Goal: Transaction & Acquisition: Purchase product/service

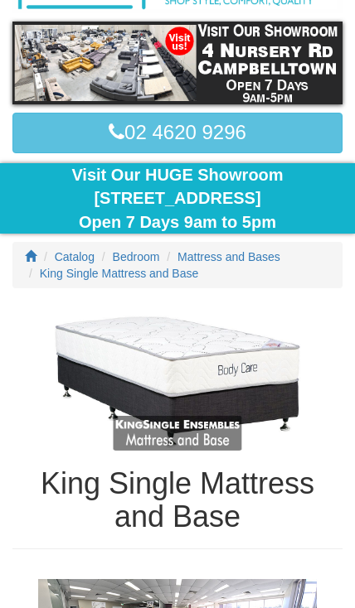
scroll to position [172, 0]
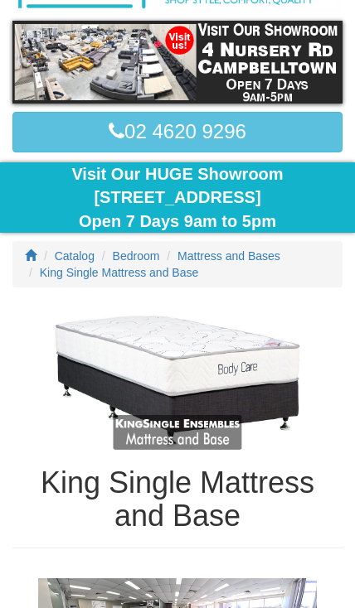
click at [197, 368] on img at bounding box center [177, 381] width 330 height 138
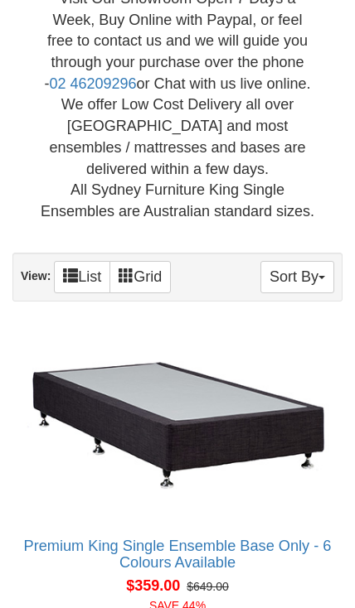
scroll to position [1069, 0]
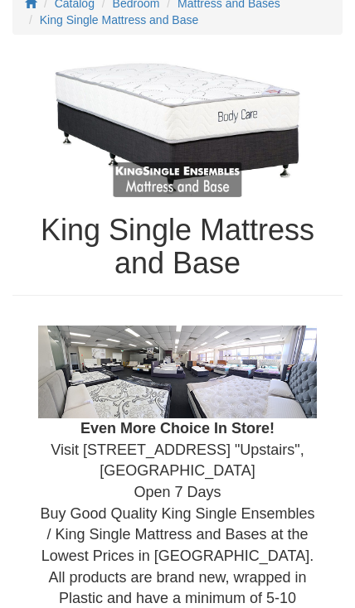
click at [203, 112] on img at bounding box center [177, 129] width 330 height 138
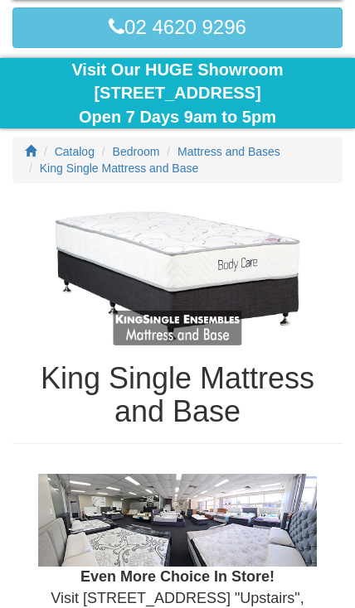
scroll to position [277, 0]
click at [147, 171] on span "King Single Mattress and Base" at bounding box center [119, 168] width 158 height 13
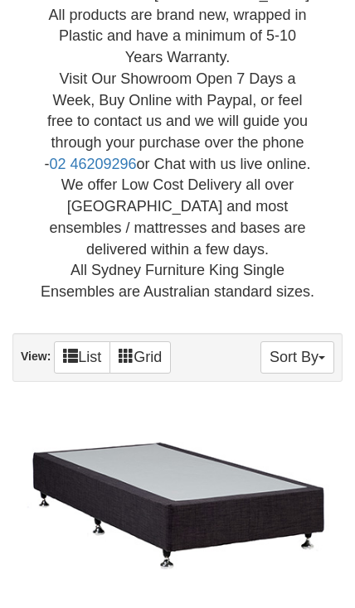
scroll to position [976, 0]
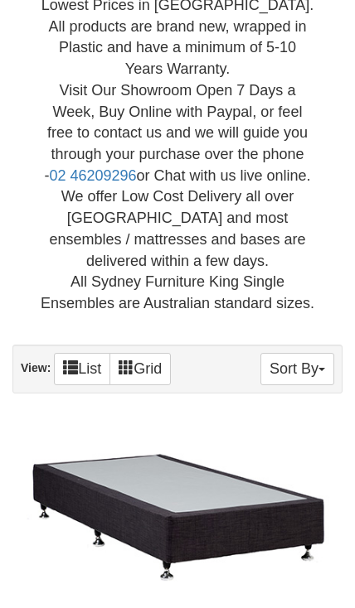
click at [302, 353] on button "Sort By" at bounding box center [297, 369] width 74 height 32
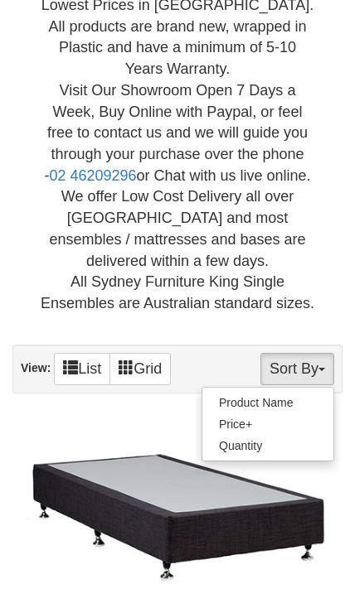
click at [275, 413] on link "Price+" at bounding box center [267, 424] width 131 height 22
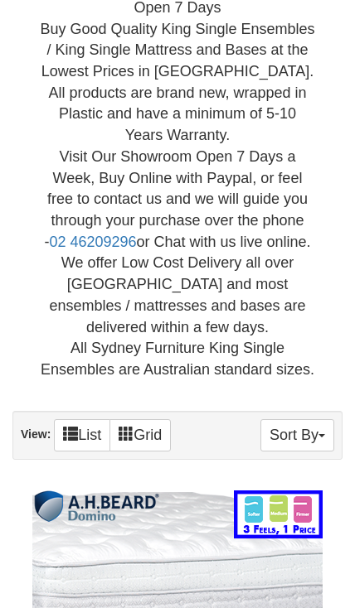
scroll to position [887, 0]
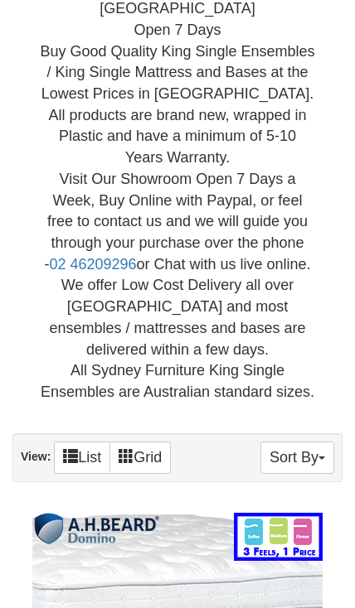
click at [306, 442] on button "Sort By" at bounding box center [297, 458] width 74 height 32
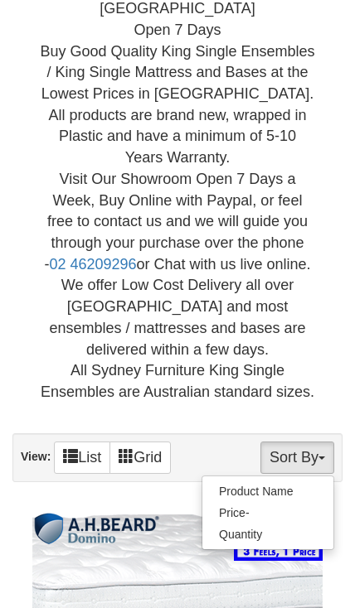
click at [256, 502] on link "Price-" at bounding box center [267, 513] width 131 height 22
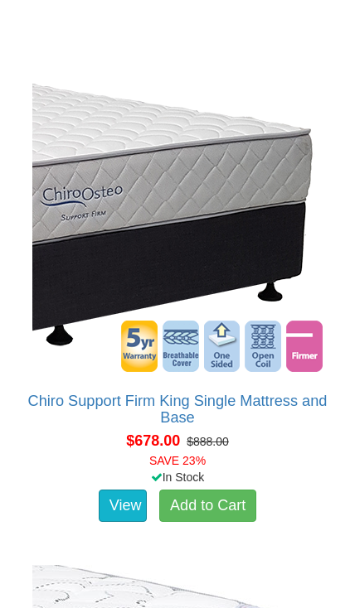
scroll to position [1799, 0]
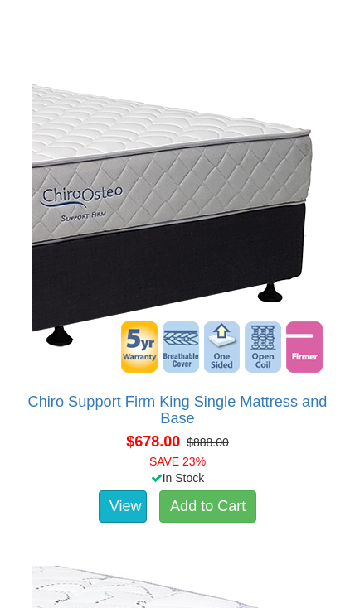
click at [169, 171] on img at bounding box center [177, 228] width 298 height 298
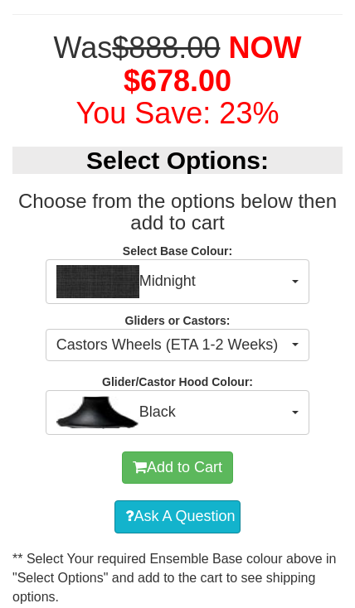
scroll to position [798, 0]
click at [279, 336] on span "Castors Wheels (ETA 1-2 Weeks)" at bounding box center [171, 346] width 231 height 22
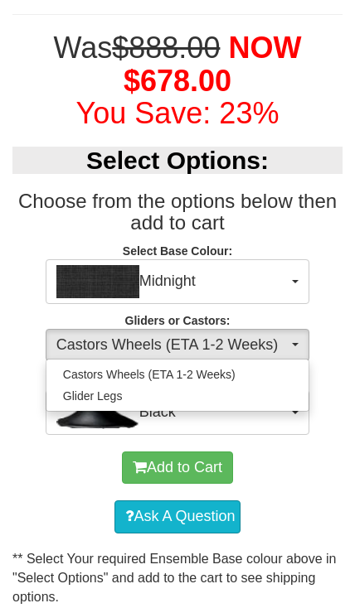
click at [287, 340] on div at bounding box center [177, 304] width 355 height 608
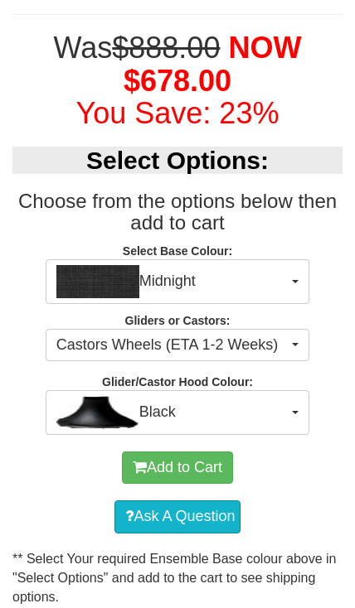
click at [279, 415] on span "Black" at bounding box center [171, 412] width 231 height 33
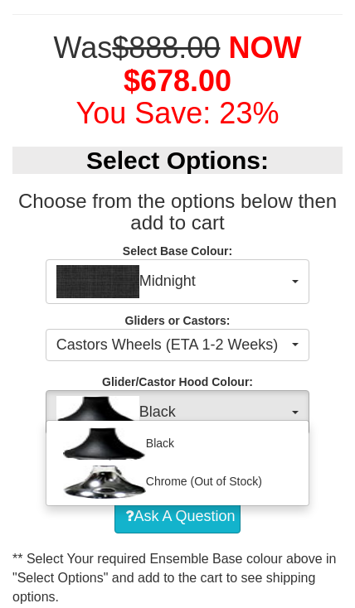
click at [284, 398] on div at bounding box center [177, 304] width 355 height 608
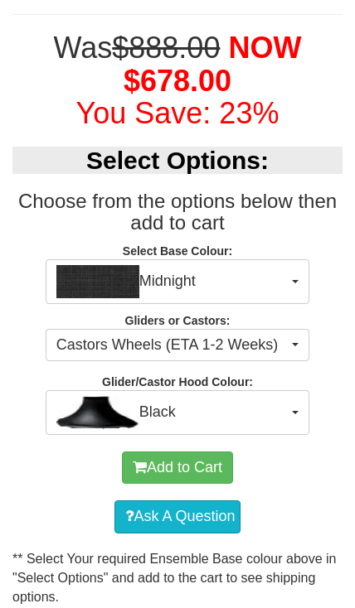
click at [287, 274] on button "Midnight" at bounding box center [177, 281] width 263 height 45
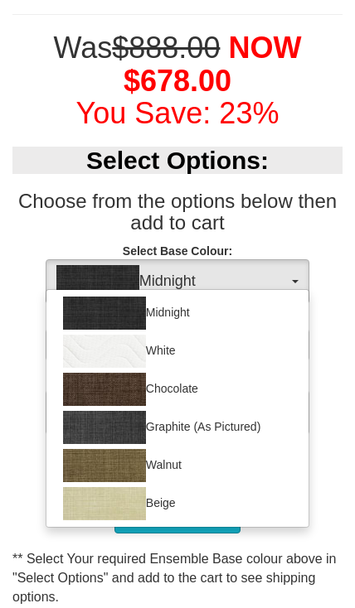
click at [274, 278] on div at bounding box center [177, 304] width 355 height 608
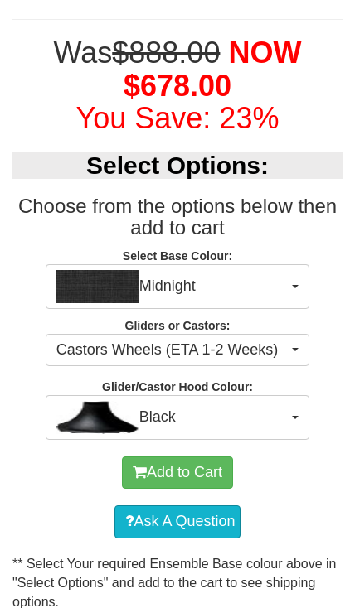
scroll to position [794, 0]
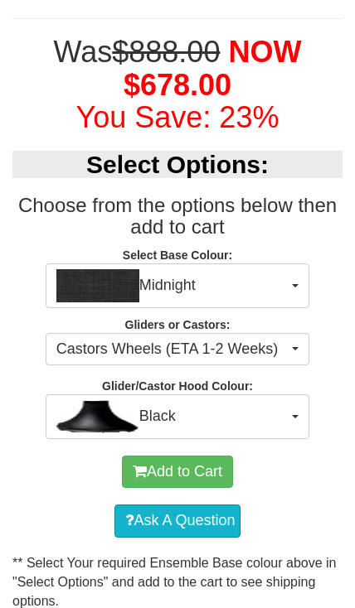
click at [191, 471] on button "Add to Cart" at bounding box center [177, 472] width 111 height 33
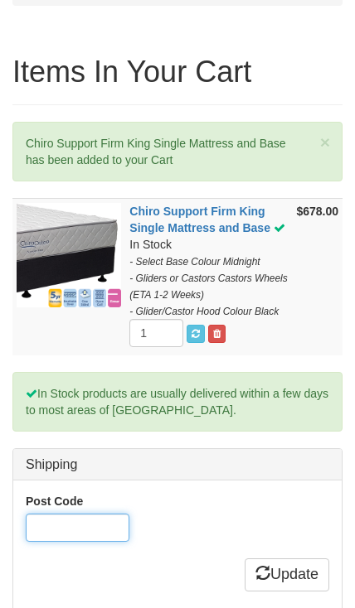
click at [83, 538] on input "Post Code" at bounding box center [78, 528] width 104 height 28
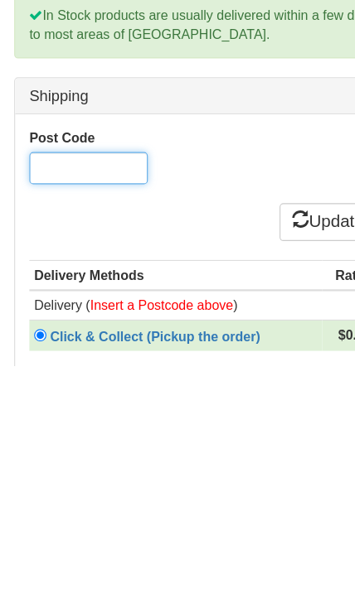
type input "2560"
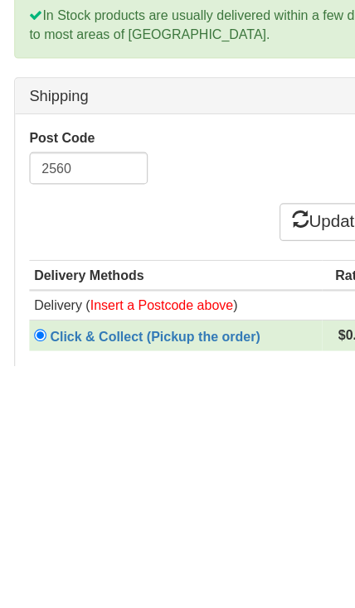
scroll to position [804, 0]
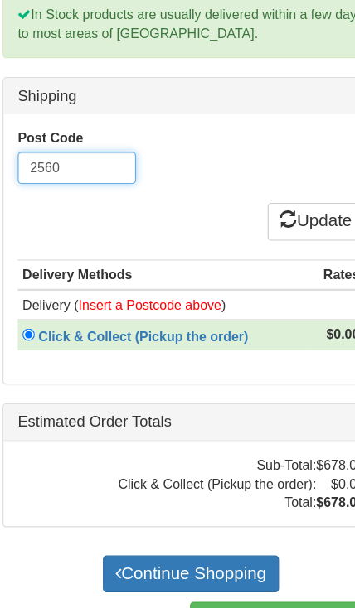
click at [98, 163] on input "2560" at bounding box center [78, 161] width 104 height 28
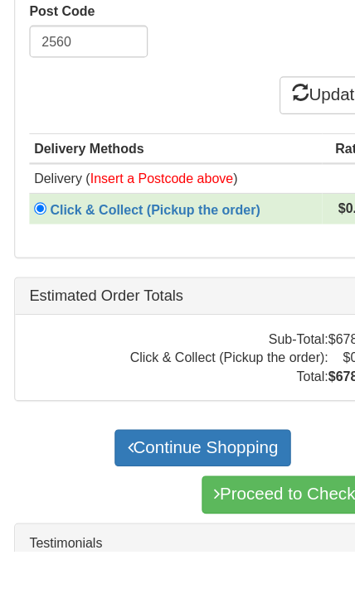
click at [277, 243] on th "Delivery Methods" at bounding box center [154, 256] width 256 height 27
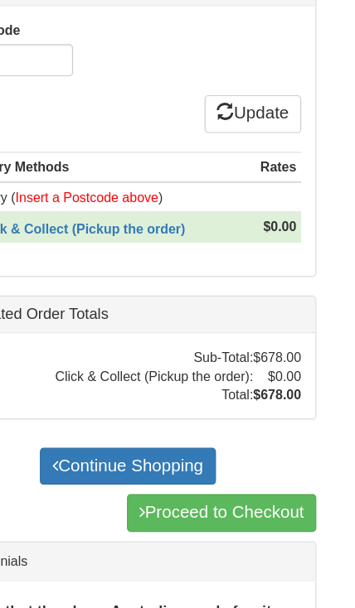
scroll to position [910, 0]
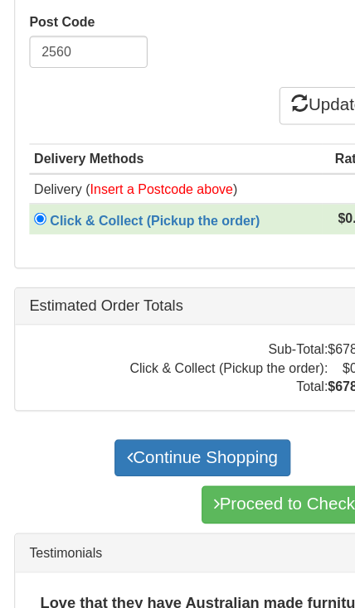
click at [179, 175] on font "Insert a Postcode above" at bounding box center [141, 174] width 125 height 13
click at [89, 64] on input "2560" at bounding box center [78, 55] width 104 height 28
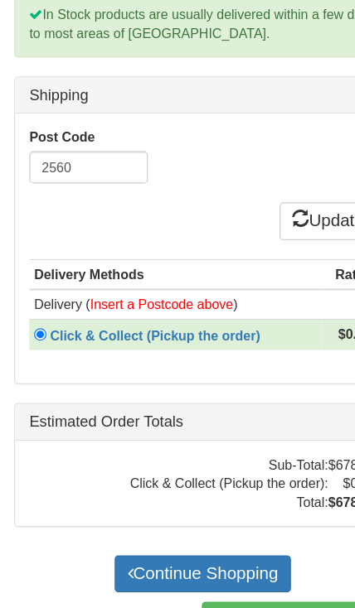
click at [273, 204] on link "Update" at bounding box center [286, 193] width 84 height 33
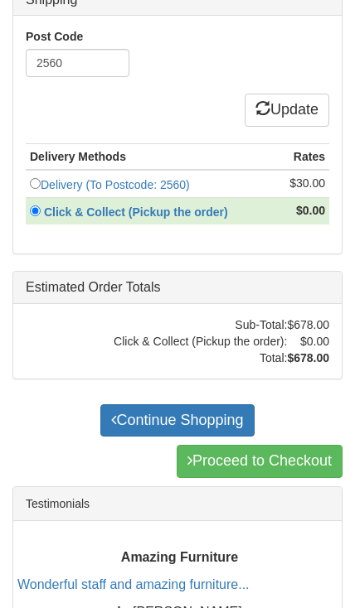
scroll to position [823, 0]
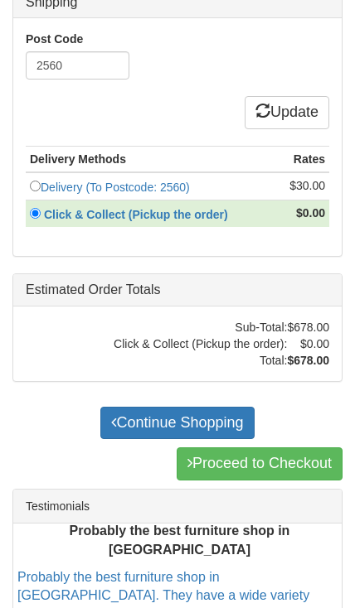
click at [41, 191] on input "radio" at bounding box center [35, 186] width 11 height 11
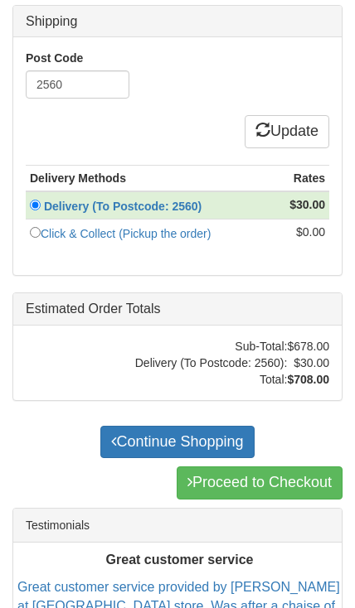
scroll to position [786, 0]
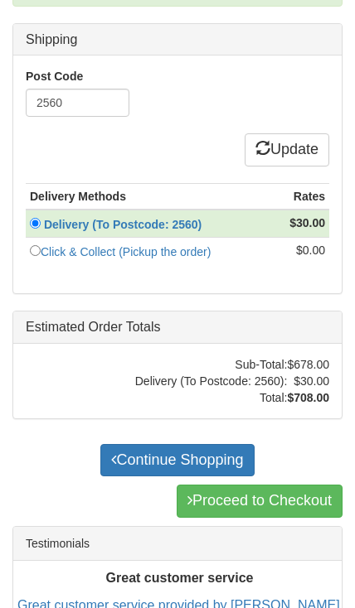
click at [280, 506] on link "Proceed to Checkout" at bounding box center [259, 501] width 166 height 33
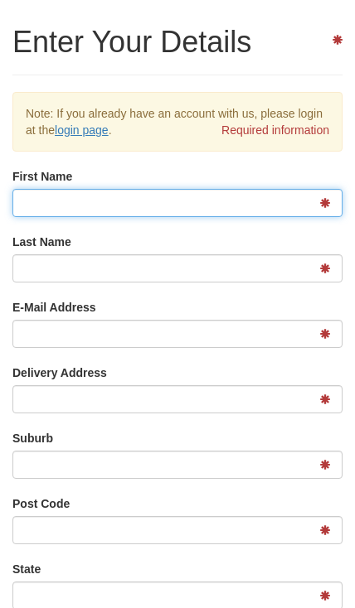
click at [191, 192] on input "First Name" at bounding box center [177, 203] width 330 height 28
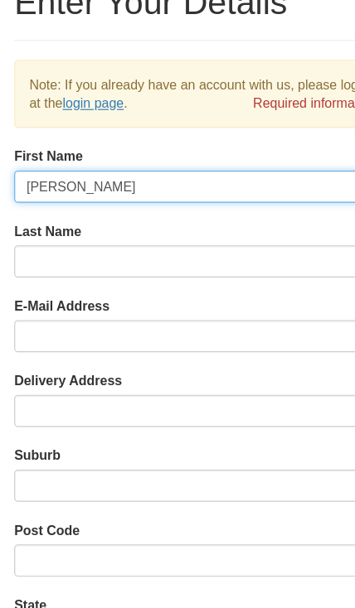
type input "[PERSON_NAME]"
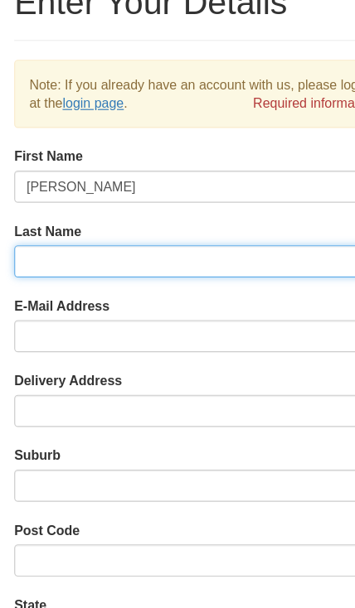
click at [137, 254] on input "Last Name" at bounding box center [177, 268] width 330 height 28
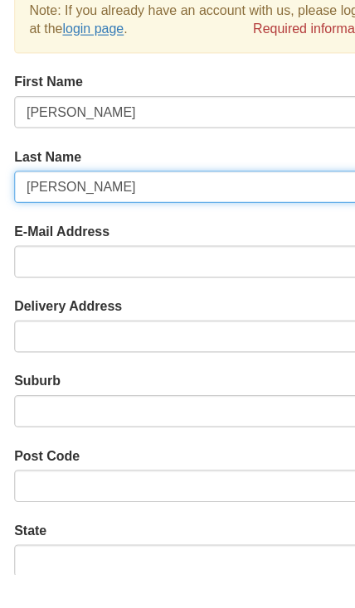
type input "Jarvie"
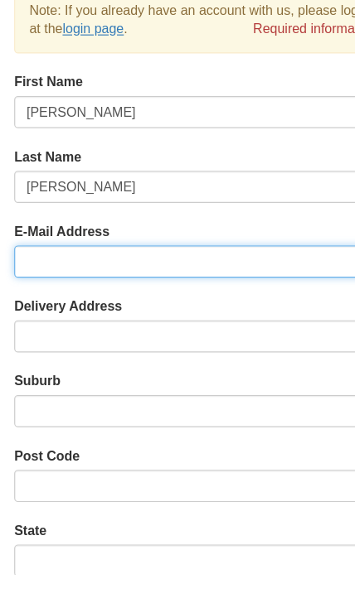
click at [156, 320] on input "E-Mail Address" at bounding box center [177, 334] width 330 height 28
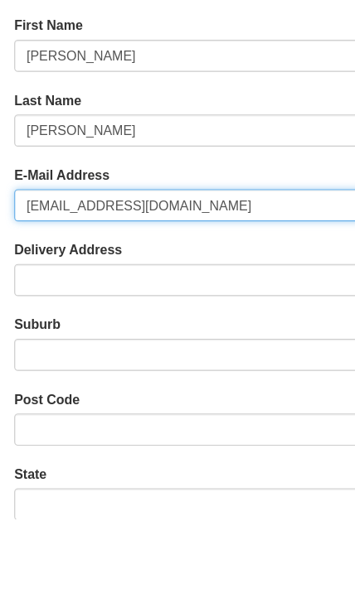
type input "tjarvie4@gmail.com"
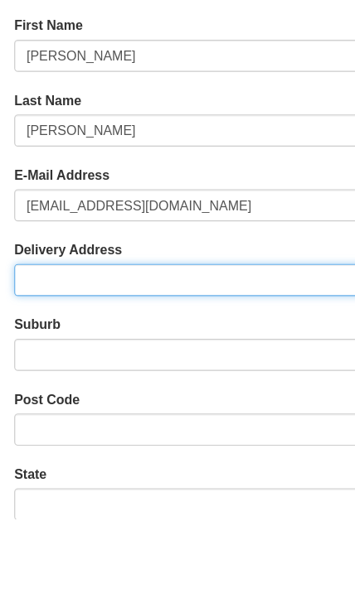
click at [174, 385] on input "Delivery Address" at bounding box center [177, 399] width 330 height 28
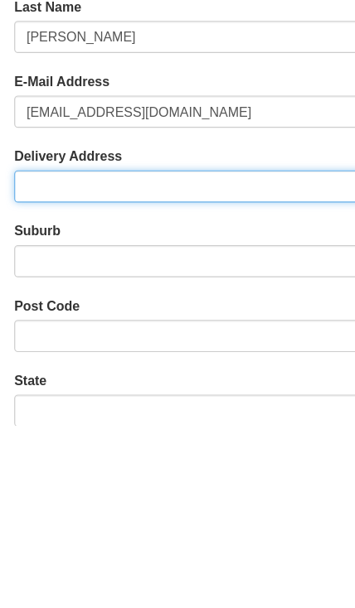
type input "[STREET_ADDRESS]"
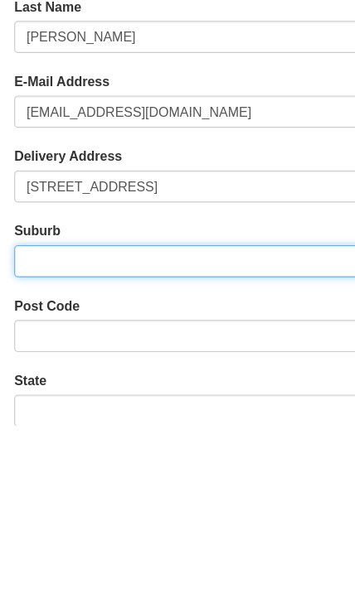
type input "Ambarvale"
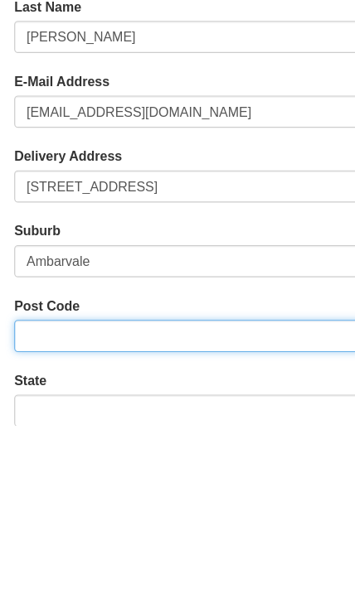
type input "2560"
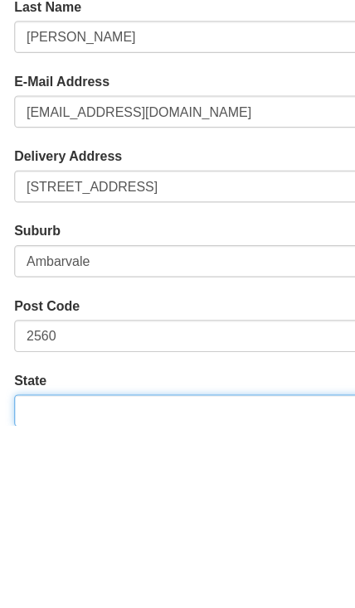
type input "NSW"
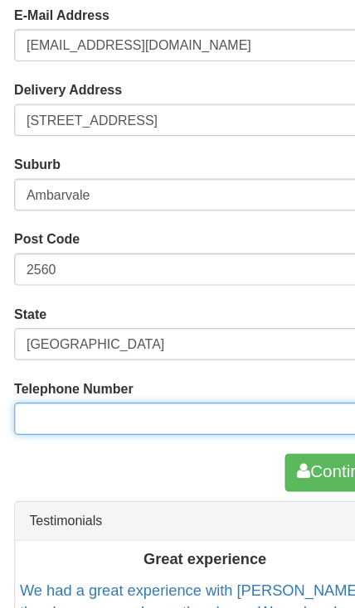
click at [192, 369] on input "Telephone Number" at bounding box center [177, 383] width 330 height 28
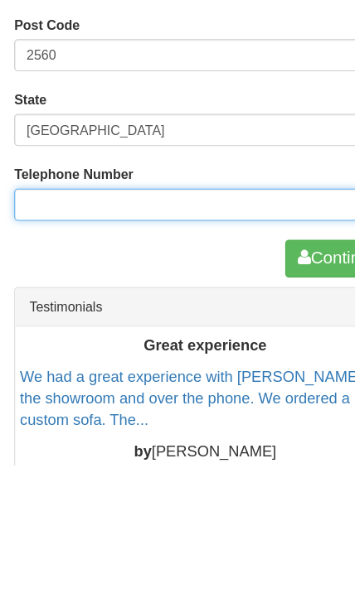
type input "0474498352"
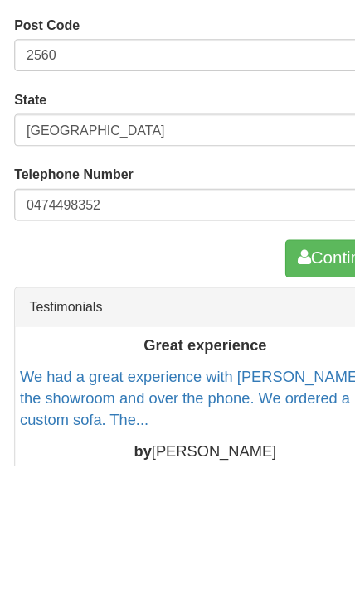
scroll to position [934, 0]
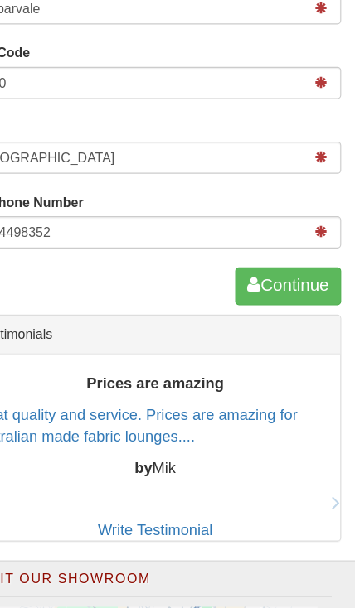
click at [256, 251] on button "Continue" at bounding box center [295, 250] width 93 height 33
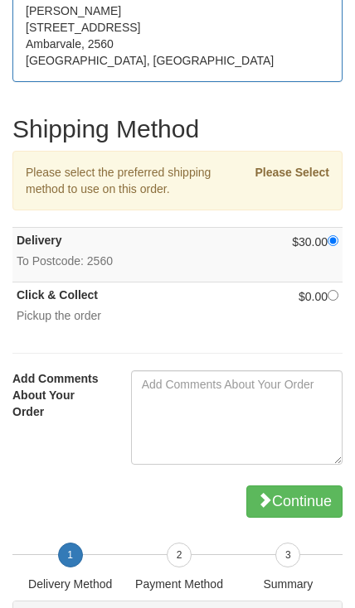
scroll to position [750, 0]
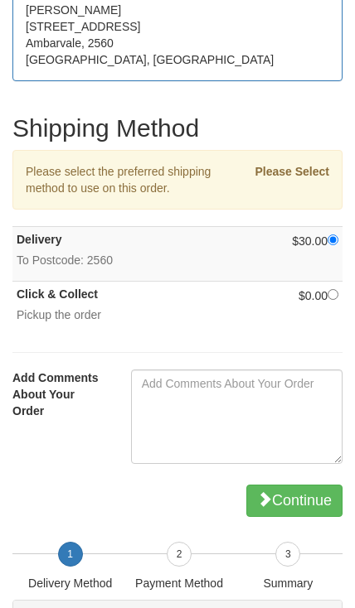
click at [294, 496] on button "Continue" at bounding box center [294, 501] width 96 height 33
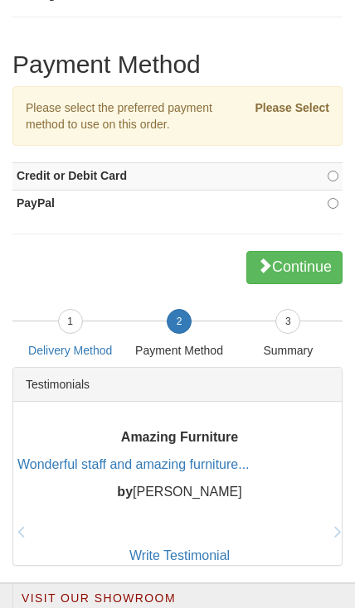
scroll to position [527, 0]
